Goal: Find specific page/section: Find specific page/section

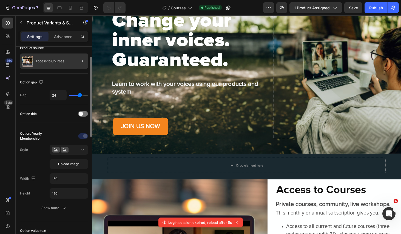
scroll to position [796, 0]
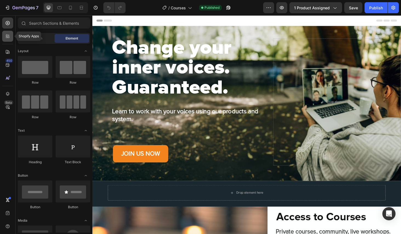
click at [11, 36] on div at bounding box center [7, 36] width 11 height 11
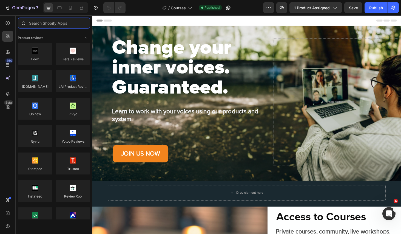
click at [70, 23] on input "text" at bounding box center [54, 23] width 72 height 11
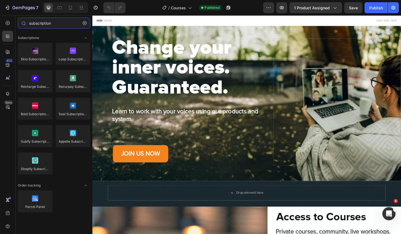
type input "subscription"
